Goal: Complete application form

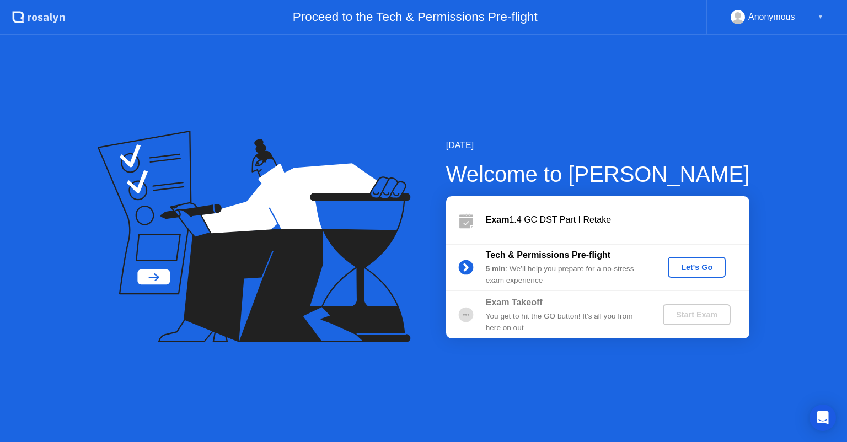
click at [696, 269] on div "Let's Go" at bounding box center [696, 267] width 49 height 9
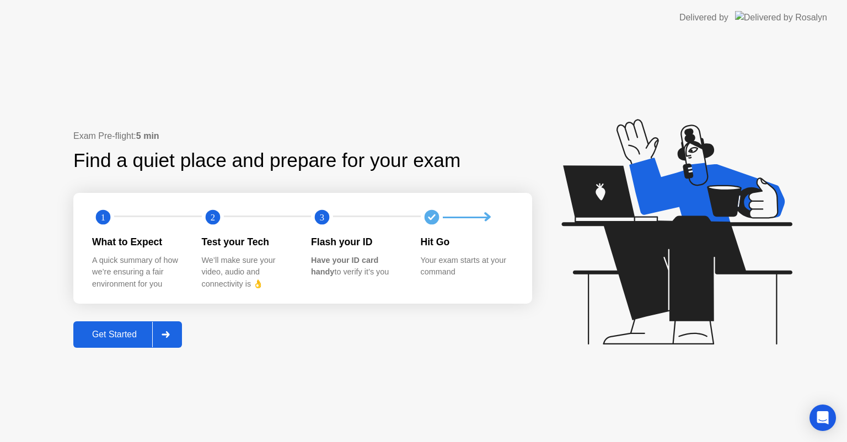
click at [119, 333] on div "Get Started" at bounding box center [115, 335] width 76 height 10
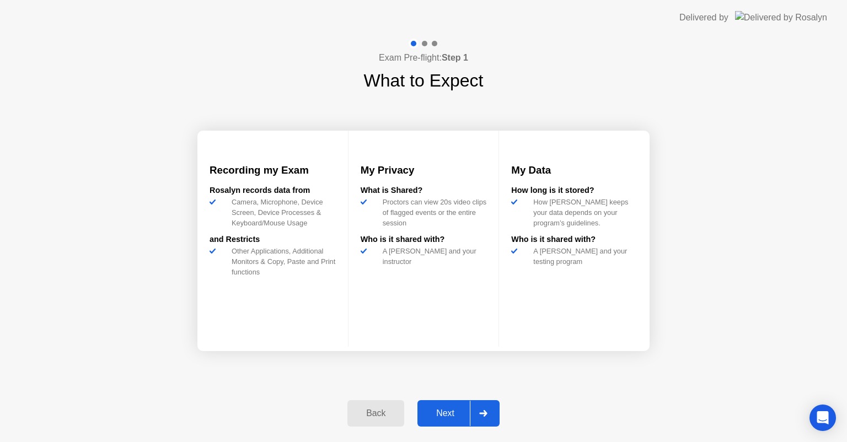
click at [440, 414] on div "Next" at bounding box center [445, 413] width 49 height 10
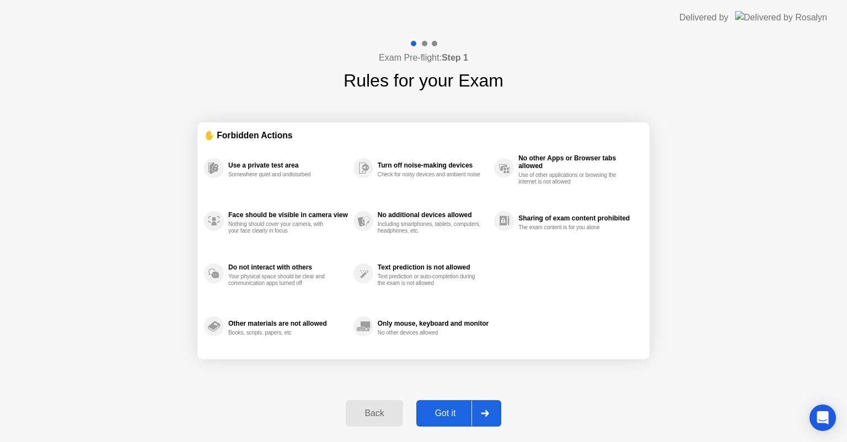
click at [450, 417] on div "Got it" at bounding box center [445, 413] width 52 height 10
select select "**********"
select select "*******"
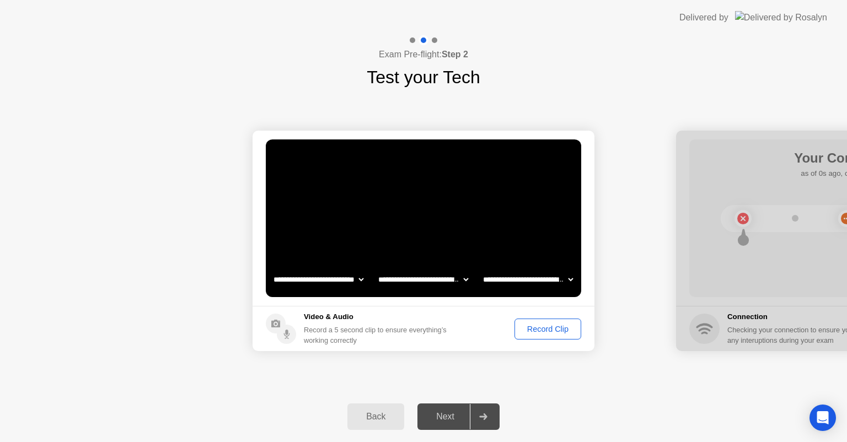
click at [543, 331] on div "Record Clip" at bounding box center [547, 329] width 59 height 9
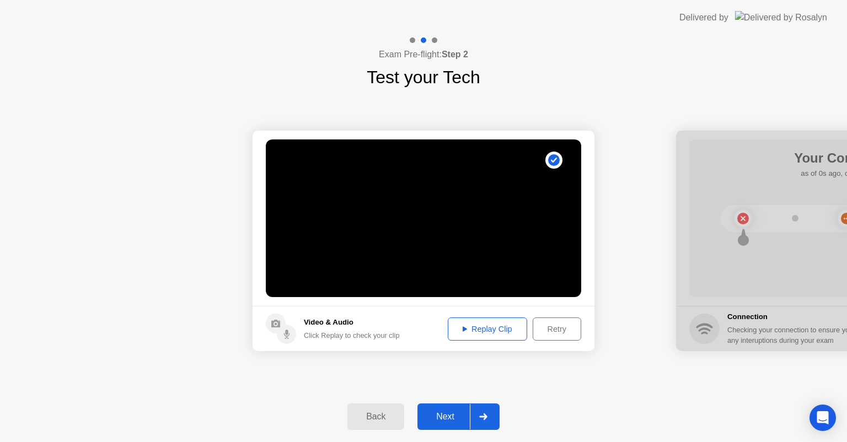
click at [444, 422] on div "Next" at bounding box center [445, 417] width 49 height 10
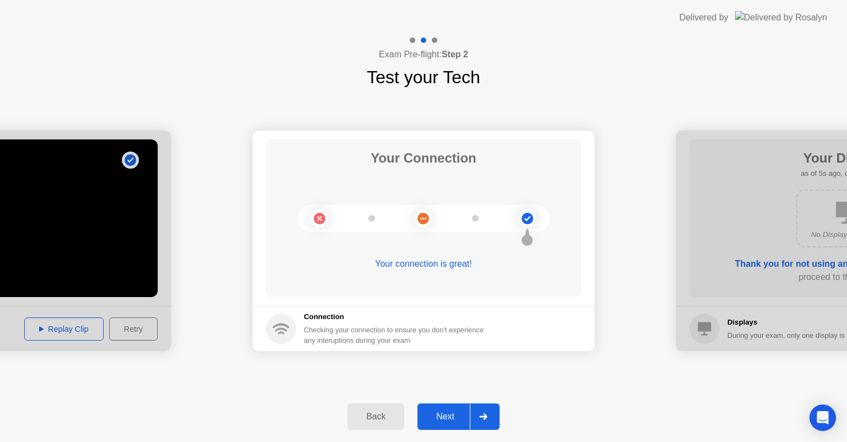
click at [443, 415] on div "Next" at bounding box center [445, 417] width 49 height 10
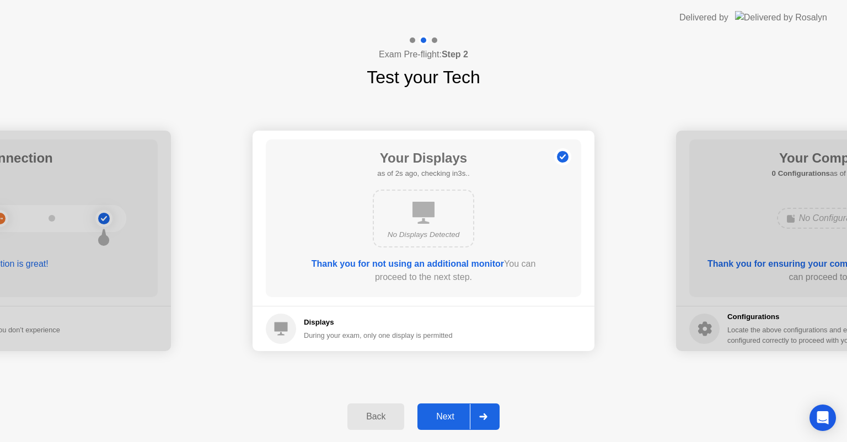
click at [439, 418] on div "Next" at bounding box center [445, 417] width 49 height 10
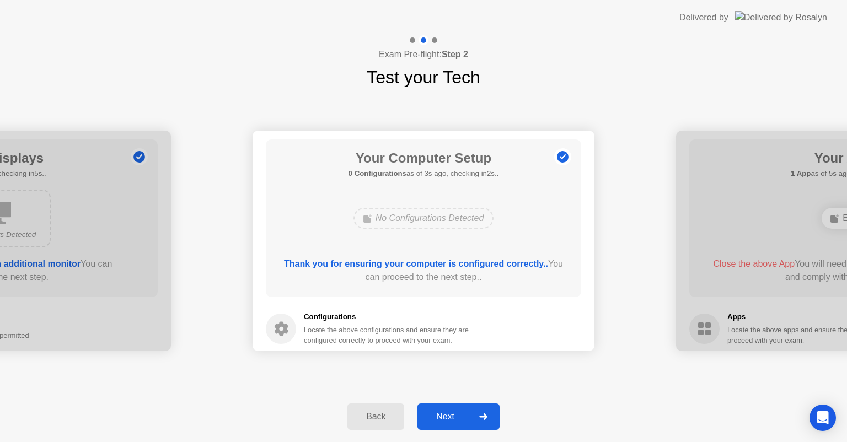
click at [443, 416] on div "Next" at bounding box center [445, 417] width 49 height 10
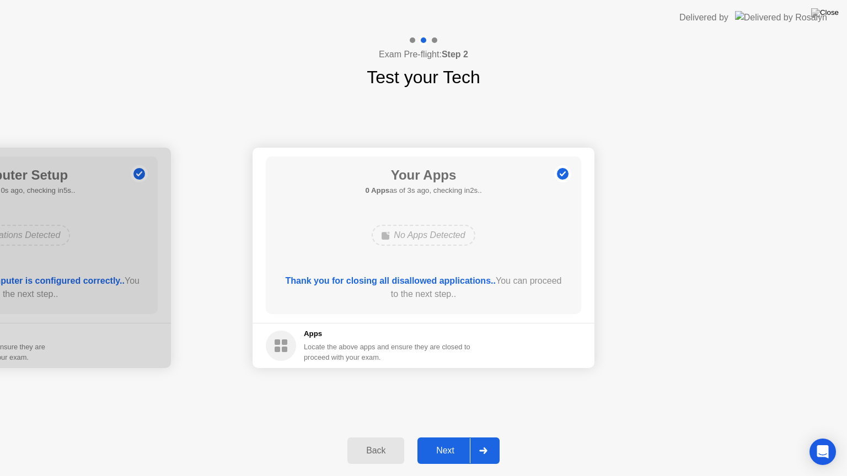
click at [446, 441] on div "Next" at bounding box center [445, 451] width 49 height 10
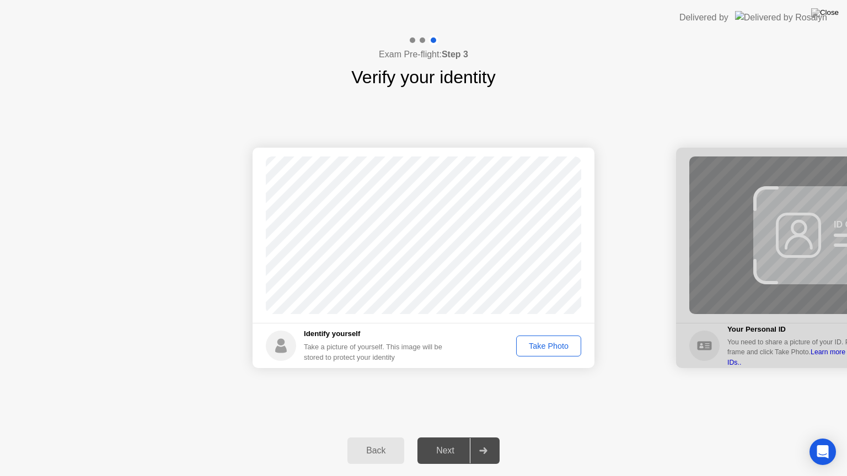
click at [556, 348] on div "Take Photo" at bounding box center [548, 346] width 57 height 9
click at [455, 441] on div "Next" at bounding box center [445, 451] width 49 height 10
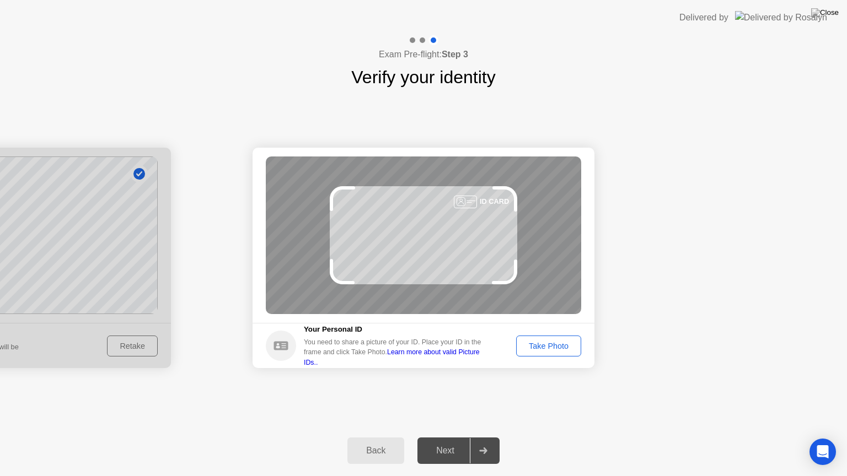
click at [549, 350] on div "Take Photo" at bounding box center [548, 346] width 57 height 9
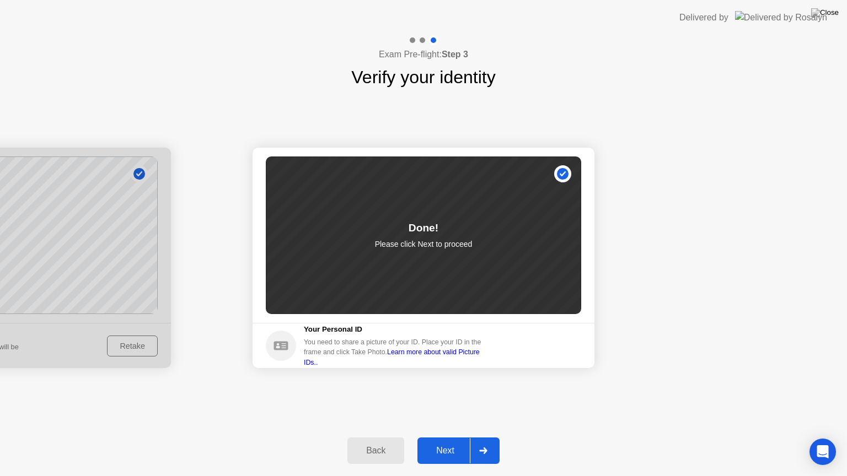
click at [446, 441] on div "Next" at bounding box center [445, 451] width 49 height 10
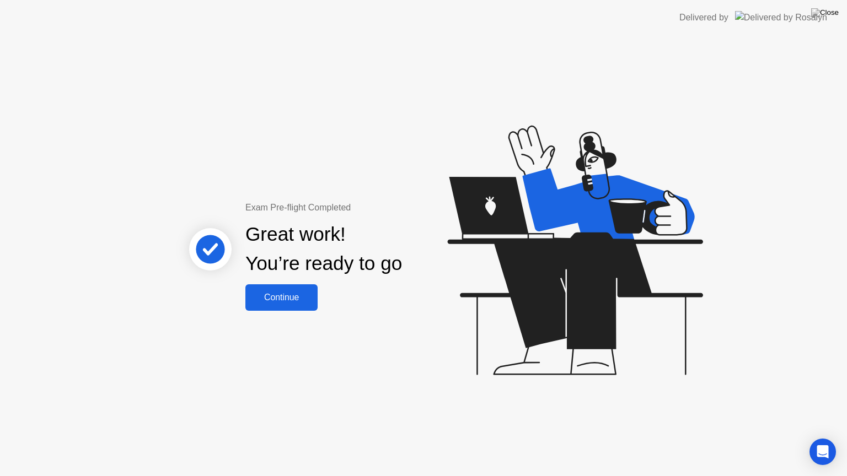
click at [271, 297] on div "Continue" at bounding box center [282, 298] width 66 height 10
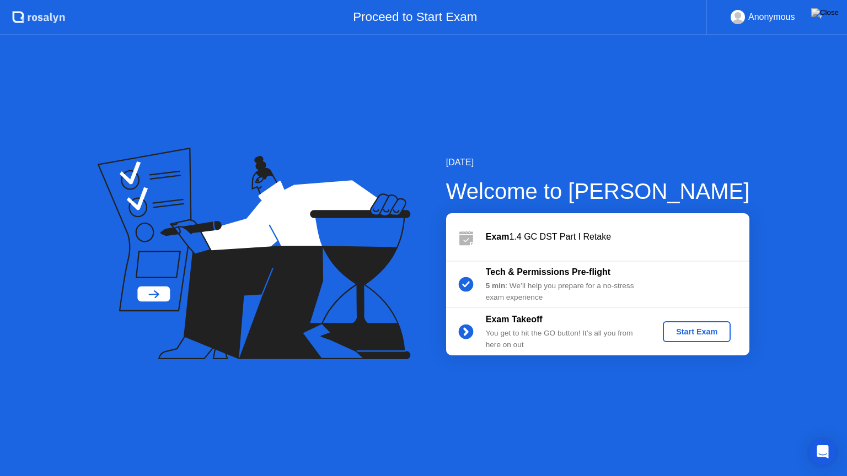
click at [692, 334] on div "Start Exam" at bounding box center [696, 331] width 59 height 9
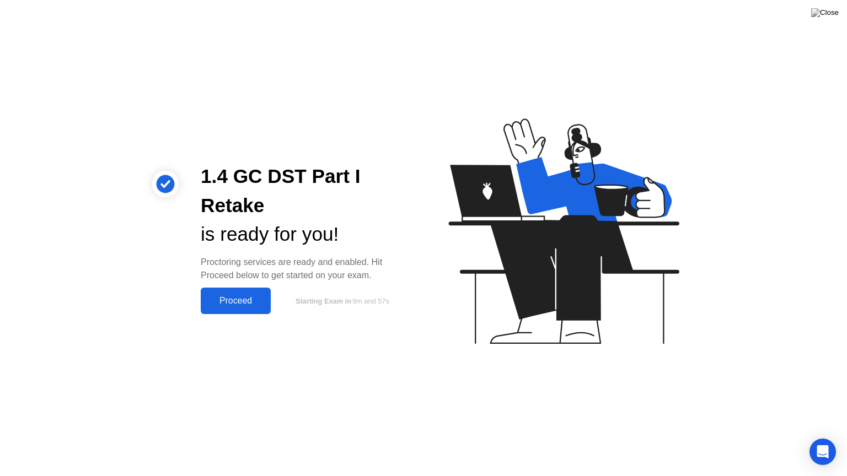
click at [230, 300] on div "Proceed" at bounding box center [235, 301] width 63 height 10
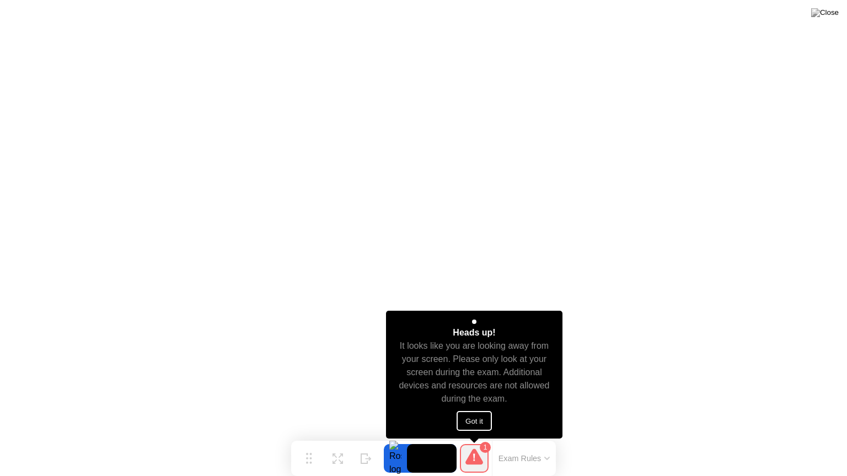
click at [466, 414] on button "Got it" at bounding box center [473, 421] width 35 height 20
